Goal: Book appointment/travel/reservation

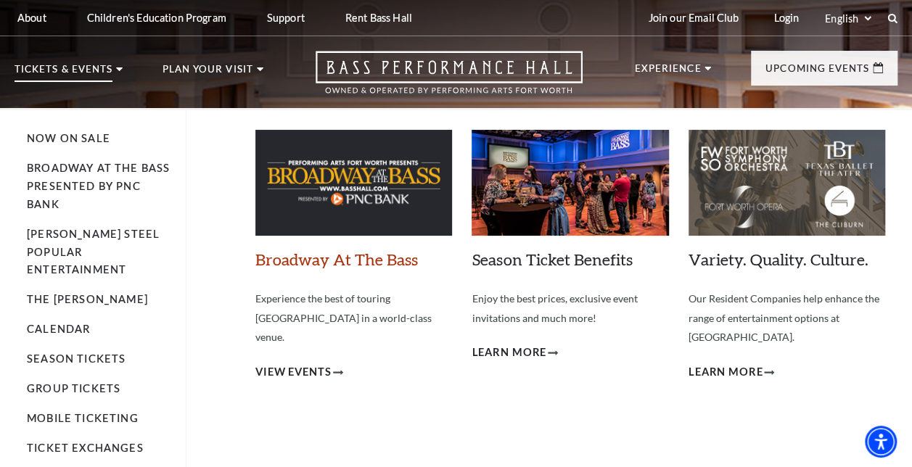
click at [292, 261] on link "Broadway At The Bass" at bounding box center [336, 259] width 162 height 20
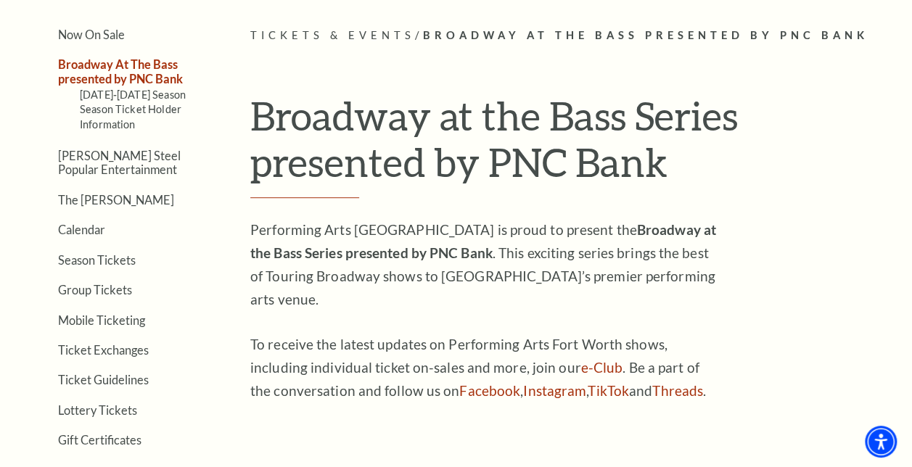
scroll to position [328, 0]
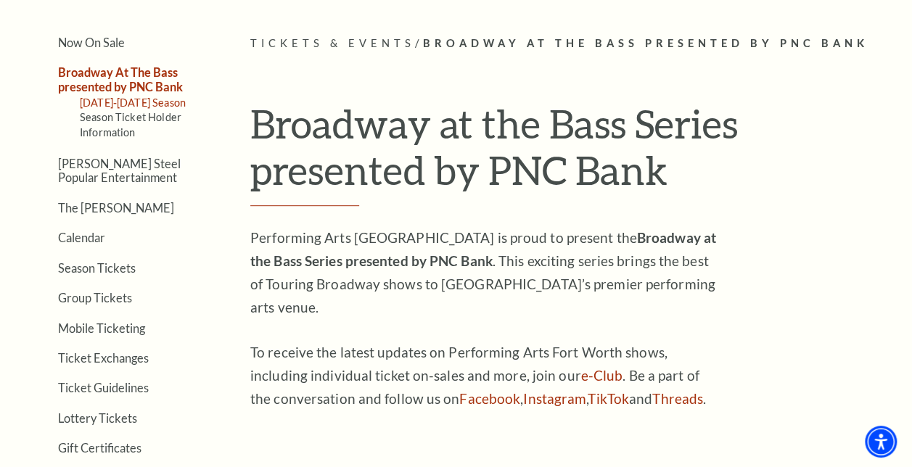
click at [120, 99] on link "[DATE]-[DATE] Season" at bounding box center [133, 102] width 106 height 12
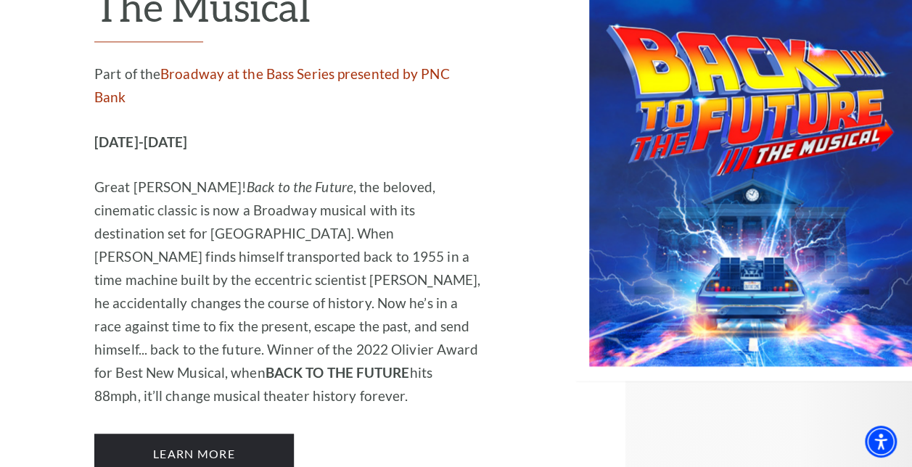
scroll to position [6599, 0]
